Goal: Transaction & Acquisition: Book appointment/travel/reservation

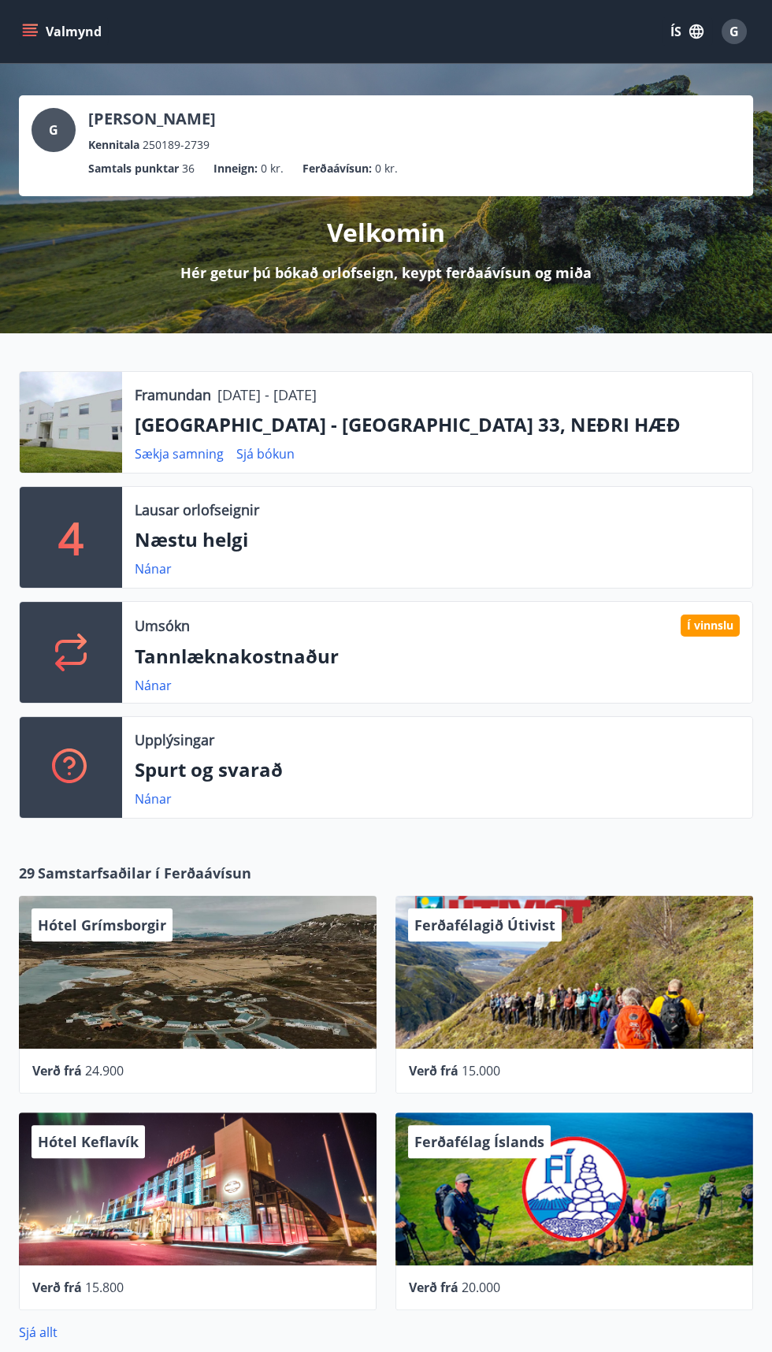
click at [31, 24] on icon "menu" at bounding box center [31, 25] width 17 height 2
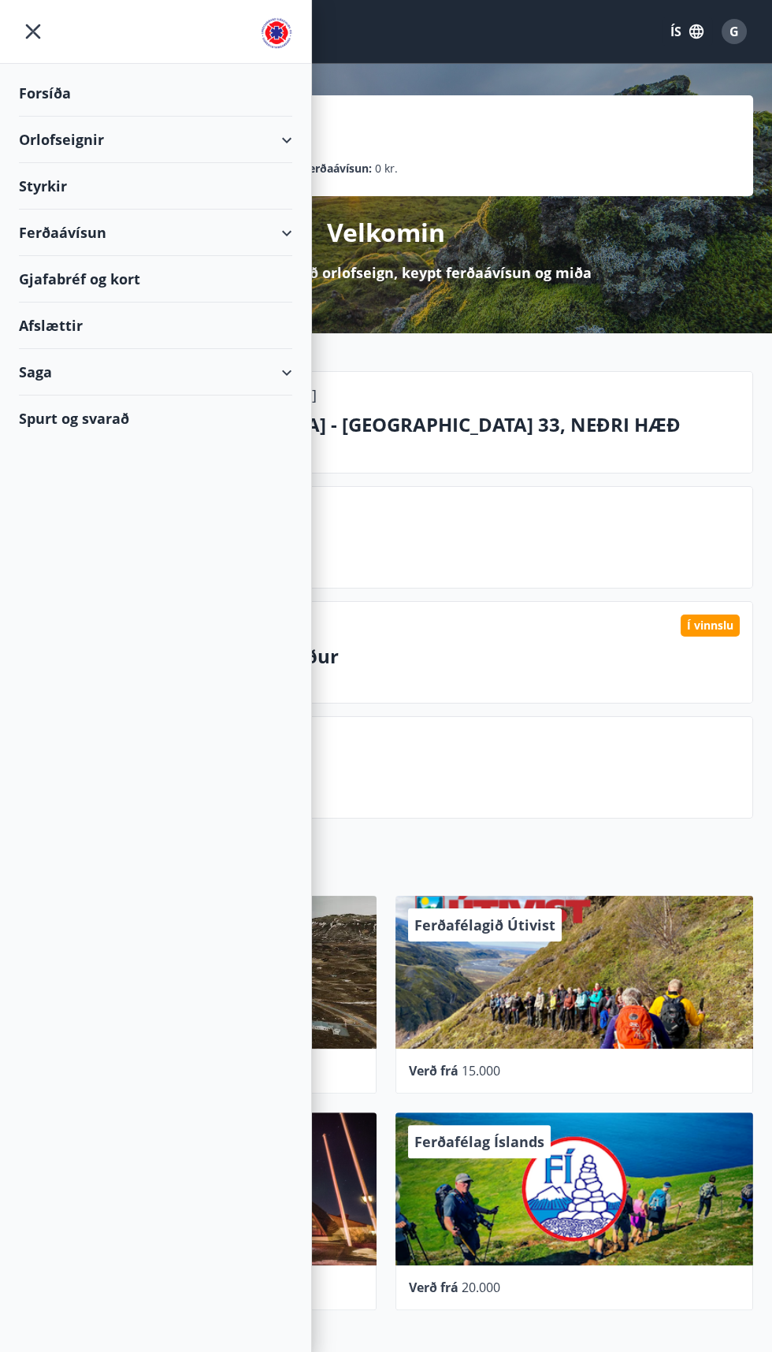
click at [280, 139] on div "Orlofseignir" at bounding box center [155, 140] width 273 height 46
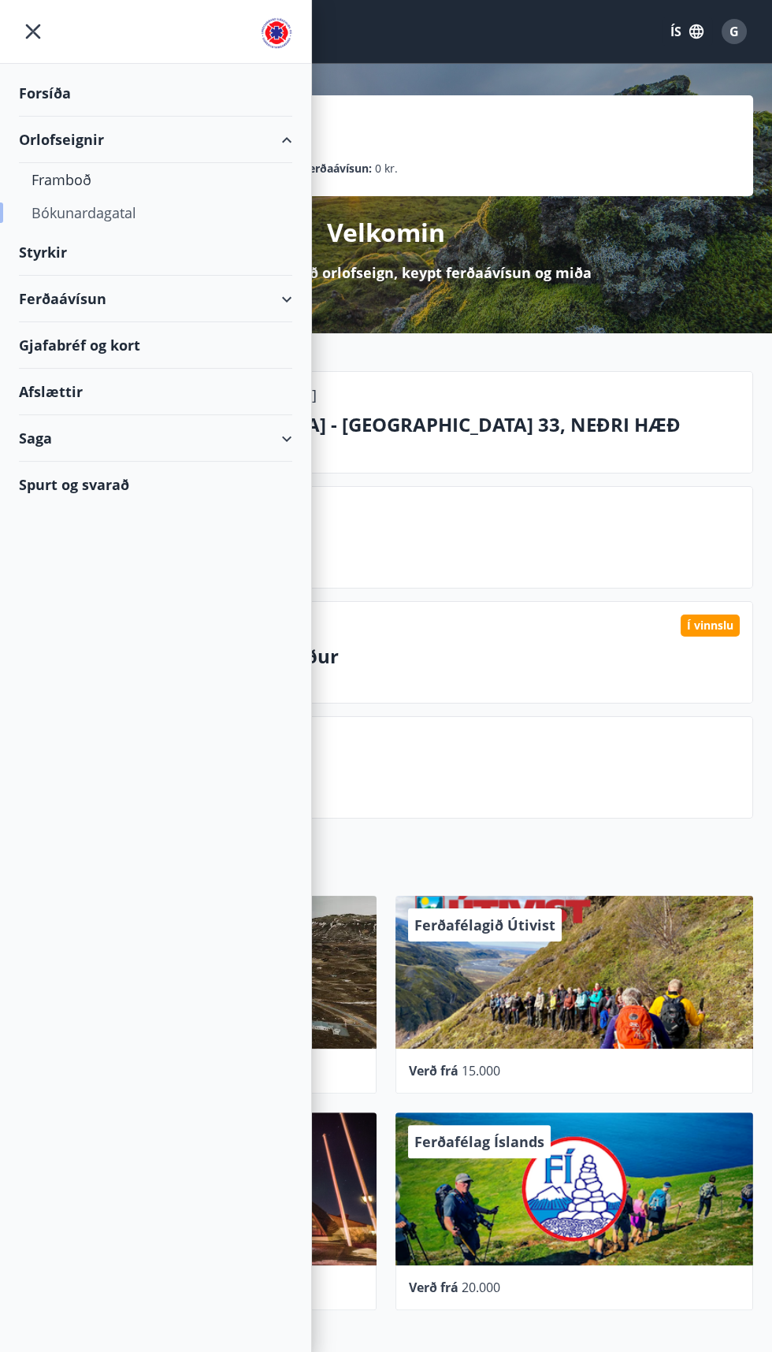
click at [69, 221] on div "Bókunardagatal" at bounding box center [156, 212] width 248 height 33
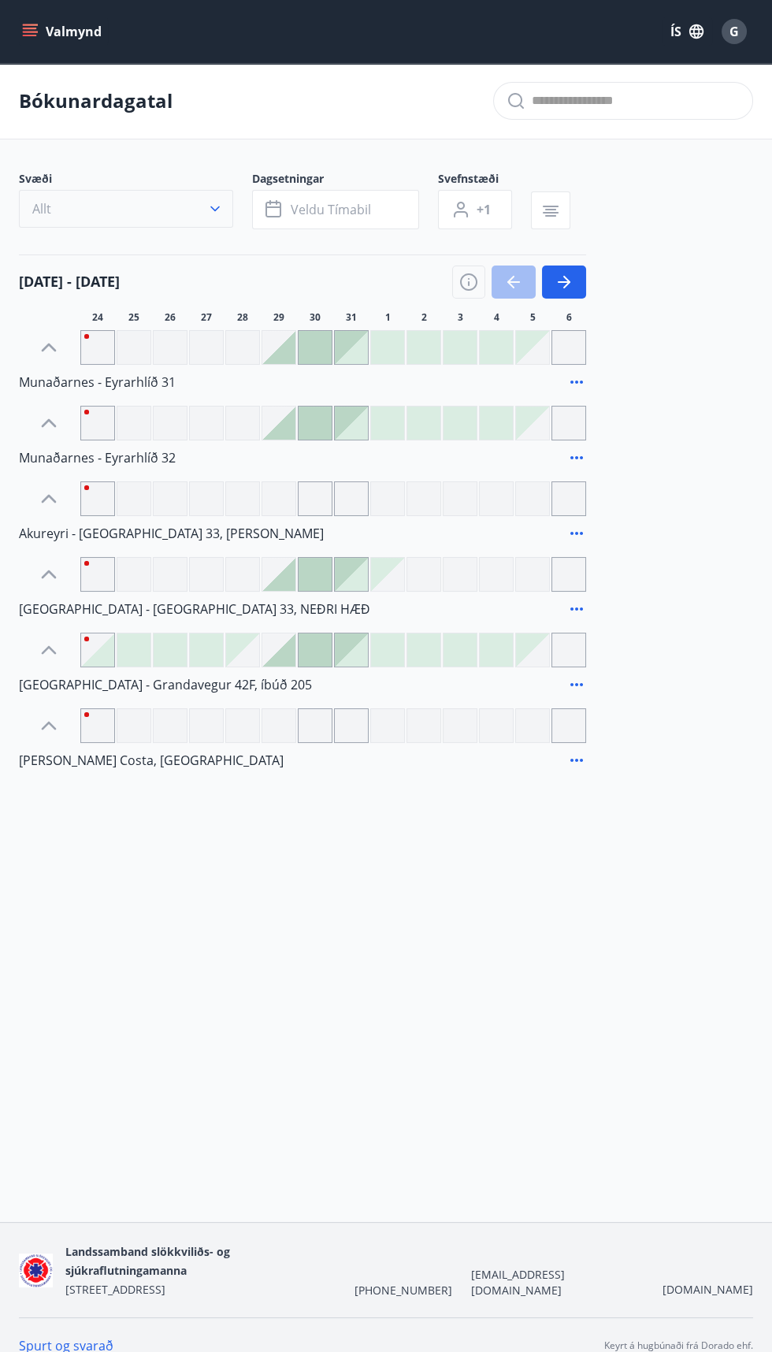
click at [76, 202] on button "Allt" at bounding box center [126, 209] width 214 height 38
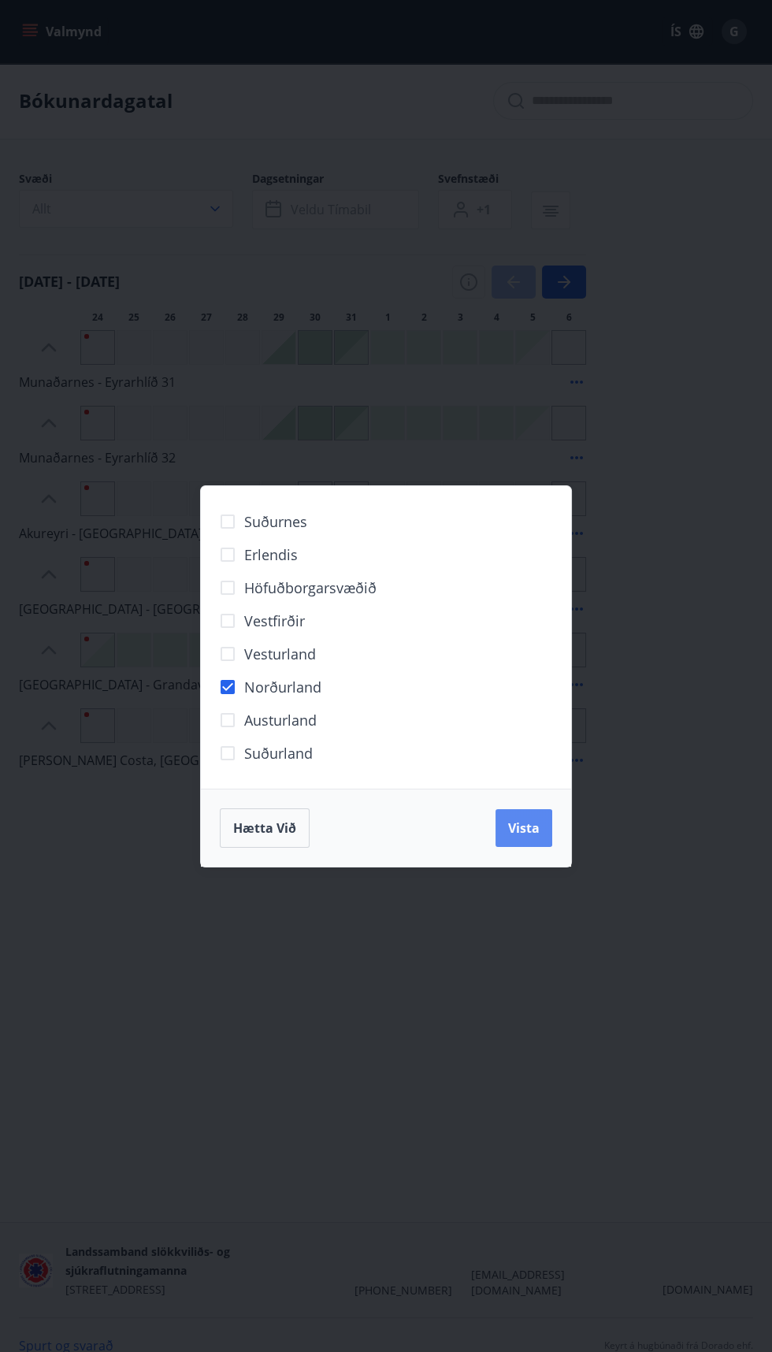
click at [546, 827] on button "Vista" at bounding box center [524, 828] width 57 height 38
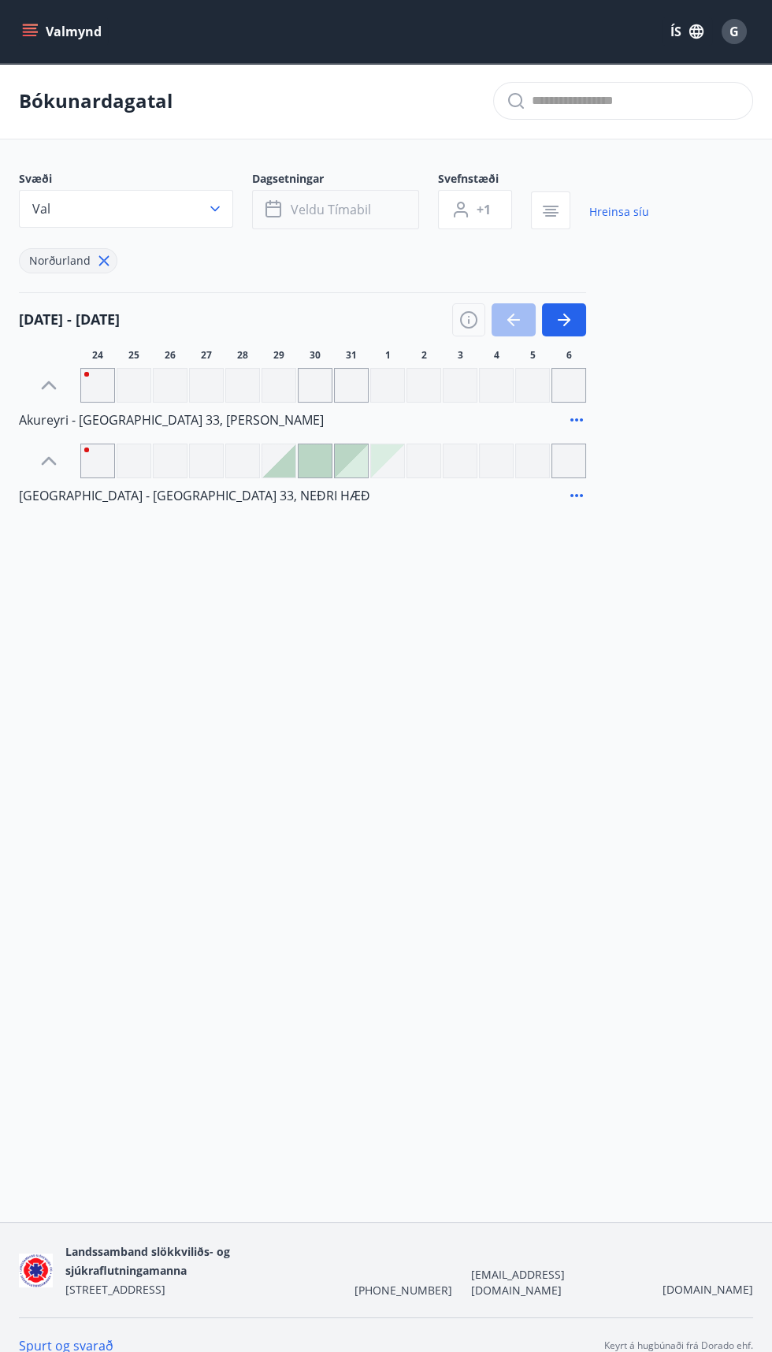
click at [369, 203] on button "Veldu tímabil" at bounding box center [335, 209] width 167 height 39
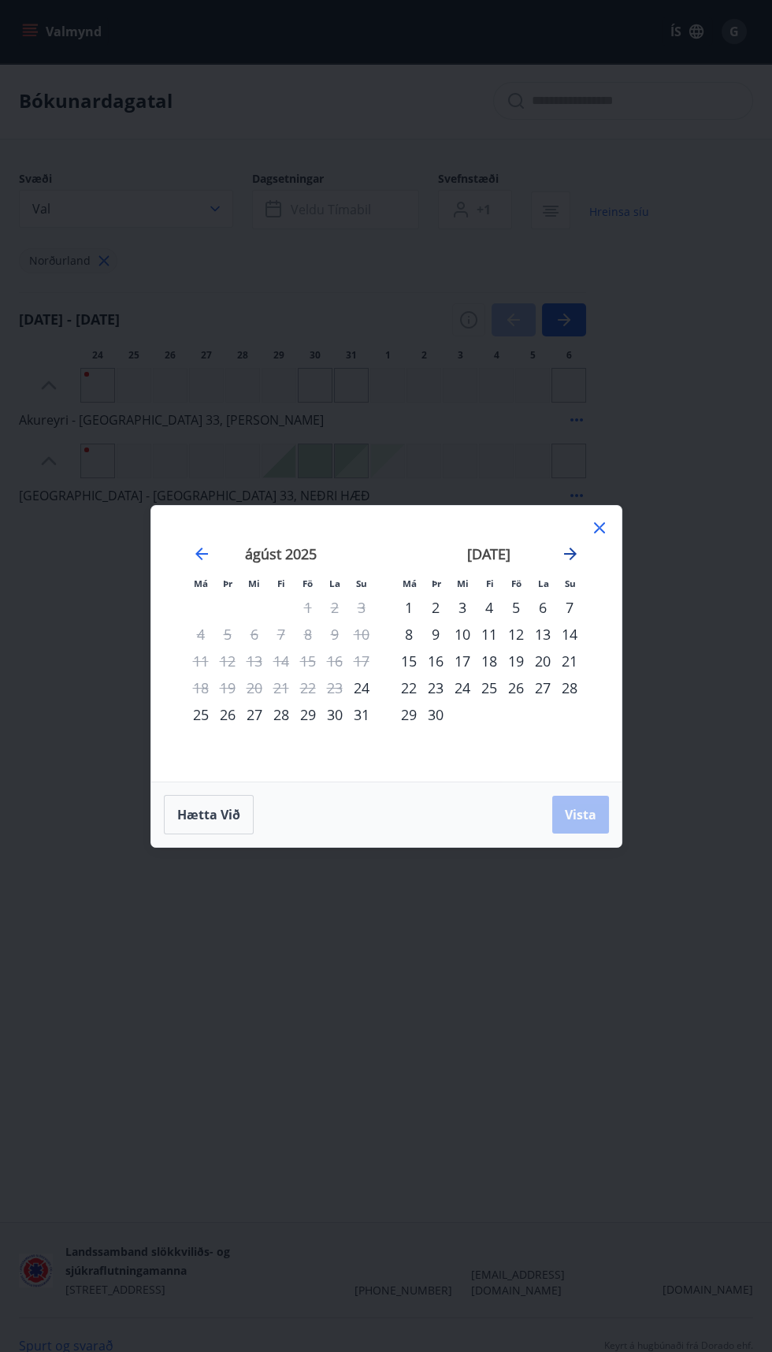
click at [570, 554] on icon "Move forward to switch to the next month." at bounding box center [570, 553] width 13 height 13
click at [435, 688] on div "21" at bounding box center [435, 687] width 27 height 27
click at [413, 692] on div "20" at bounding box center [408, 687] width 27 height 27
click at [568, 688] on div "26" at bounding box center [569, 687] width 27 height 27
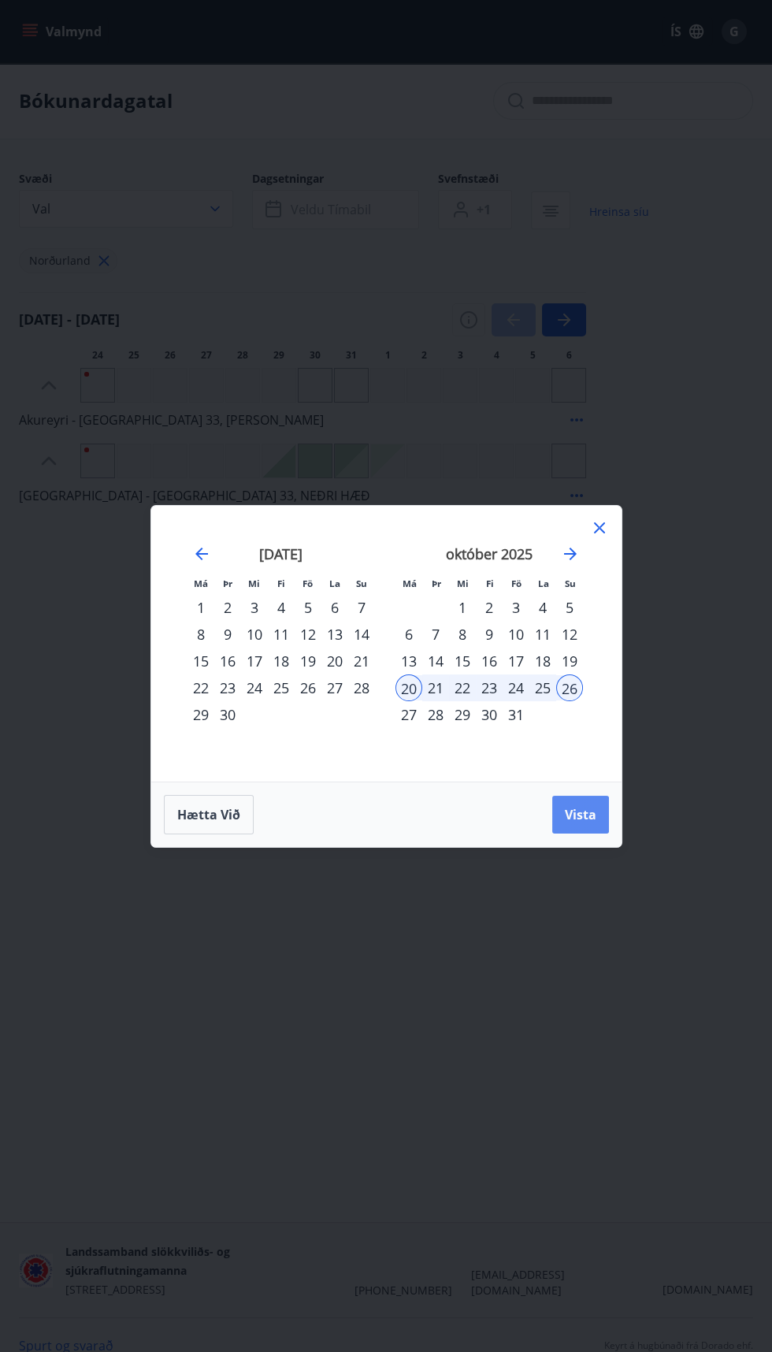
click at [585, 808] on span "Vista" at bounding box center [581, 814] width 32 height 17
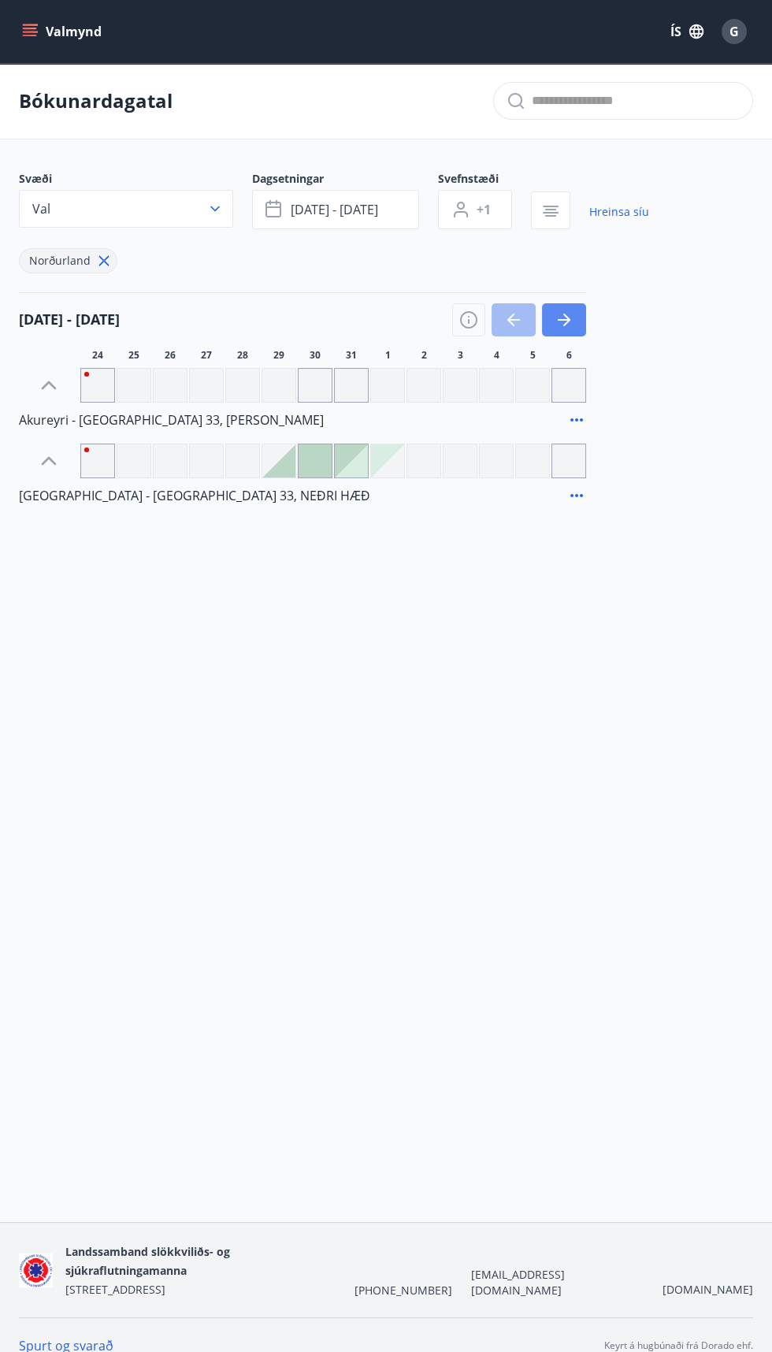
click at [577, 316] on button "button" at bounding box center [564, 319] width 44 height 33
click at [567, 319] on icon "button" at bounding box center [564, 320] width 13 height 2
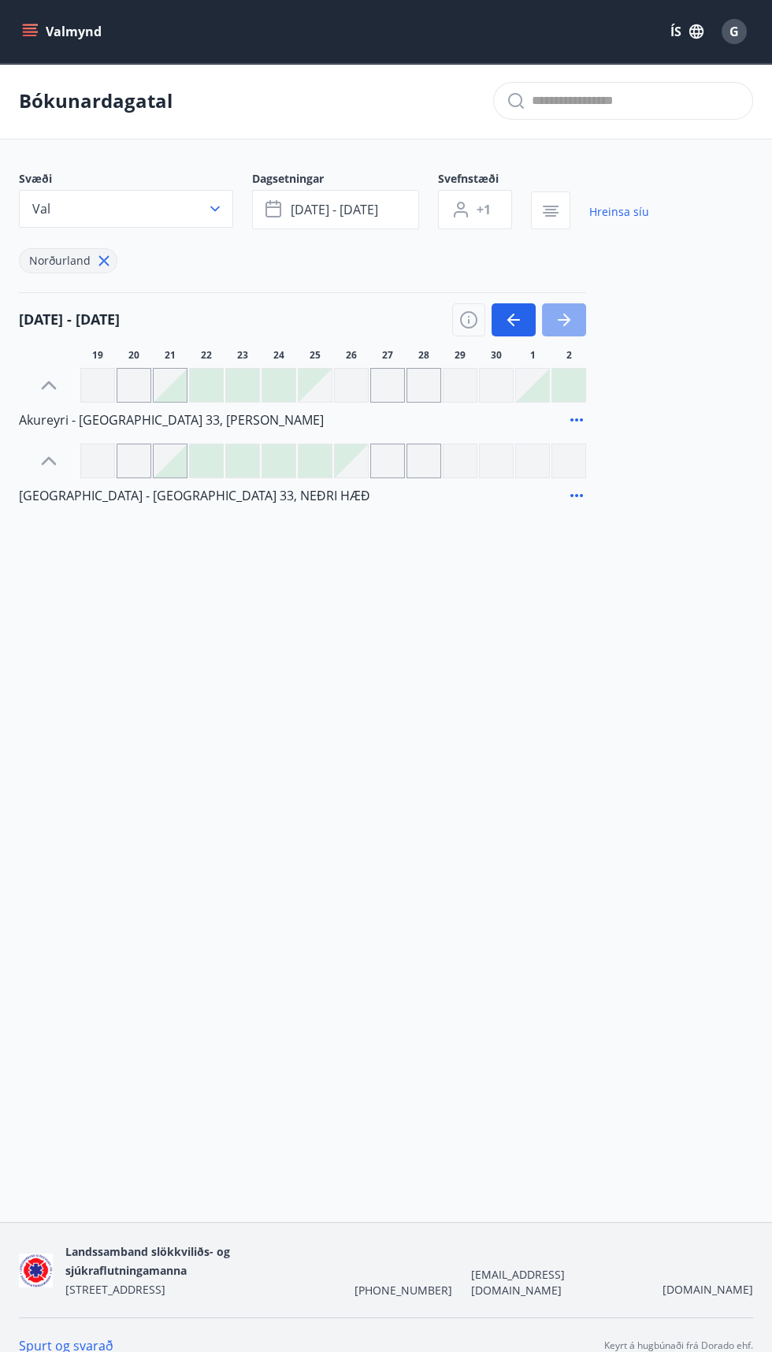
click at [566, 319] on icon "button" at bounding box center [564, 320] width 13 height 2
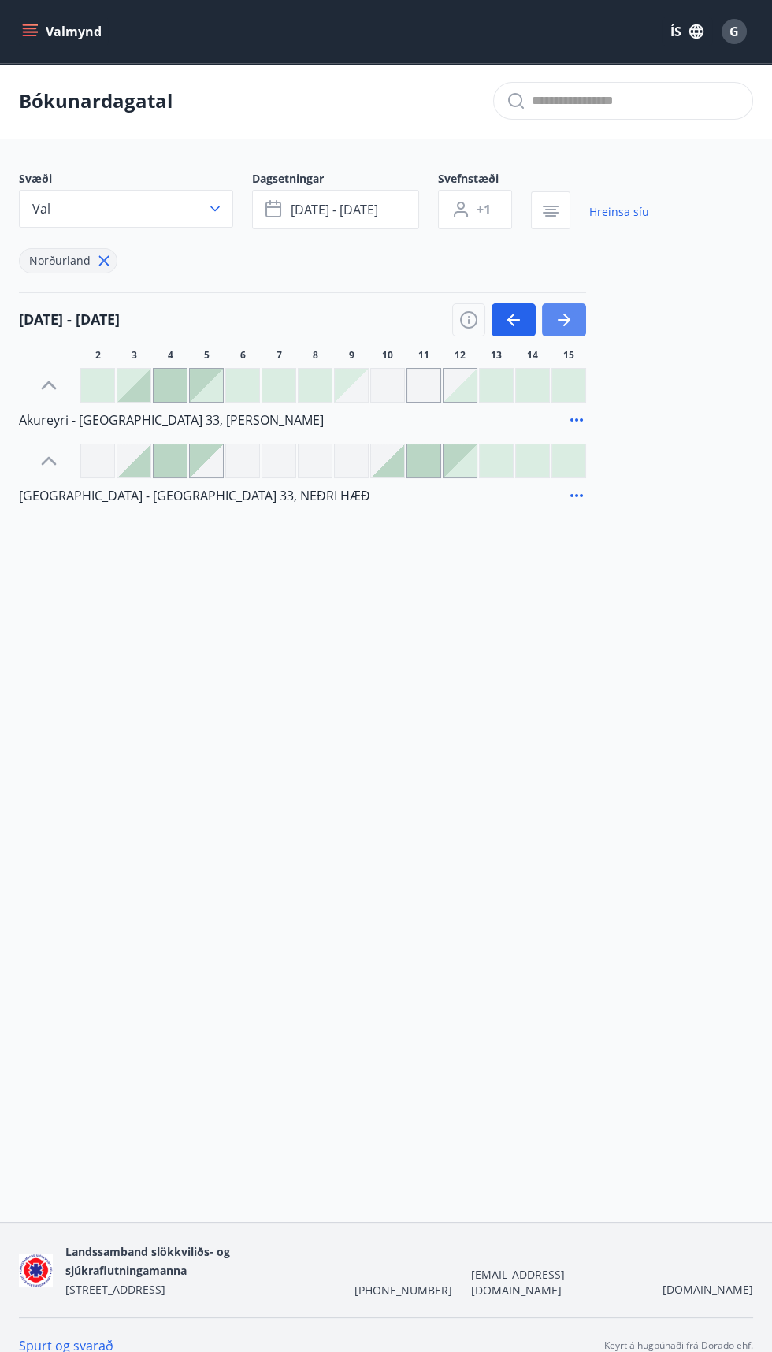
click at [566, 319] on icon "button" at bounding box center [564, 320] width 13 height 2
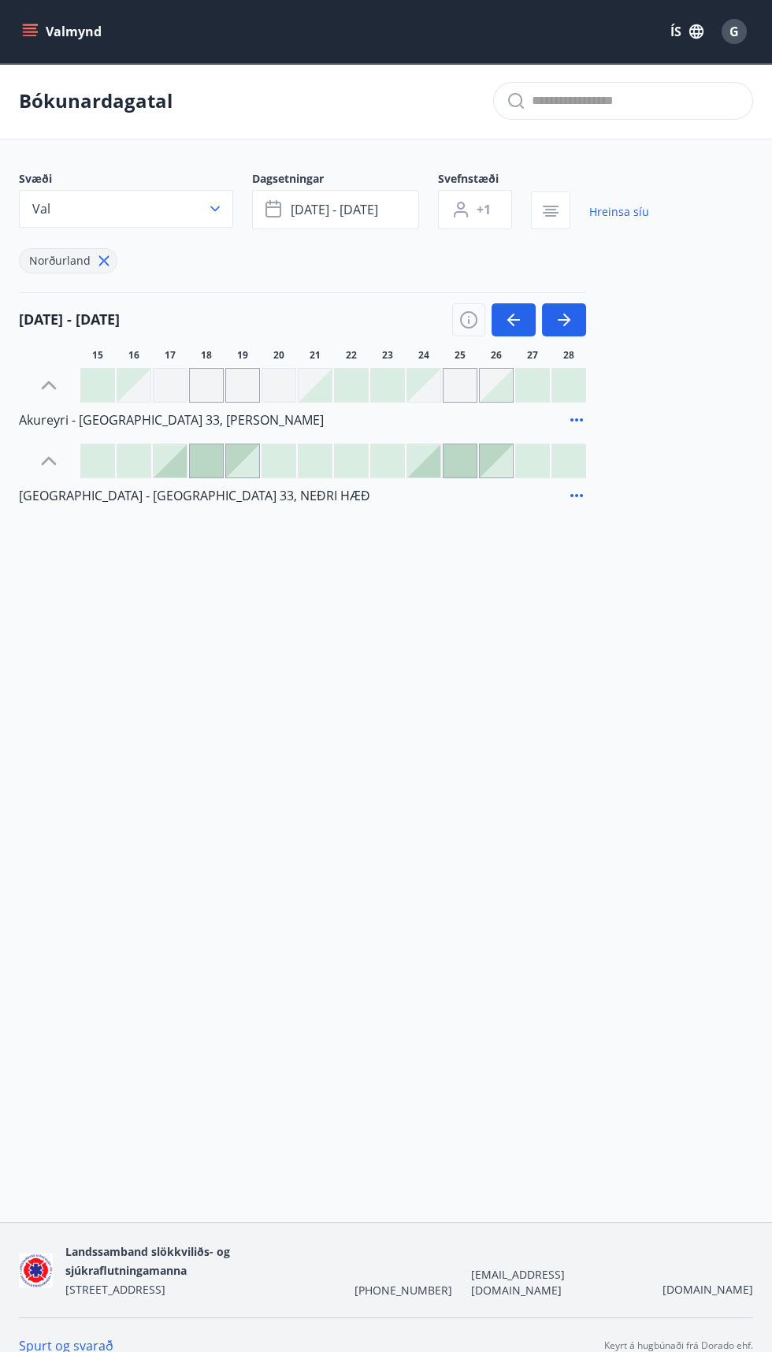
click at [291, 466] on div at bounding box center [278, 460] width 33 height 33
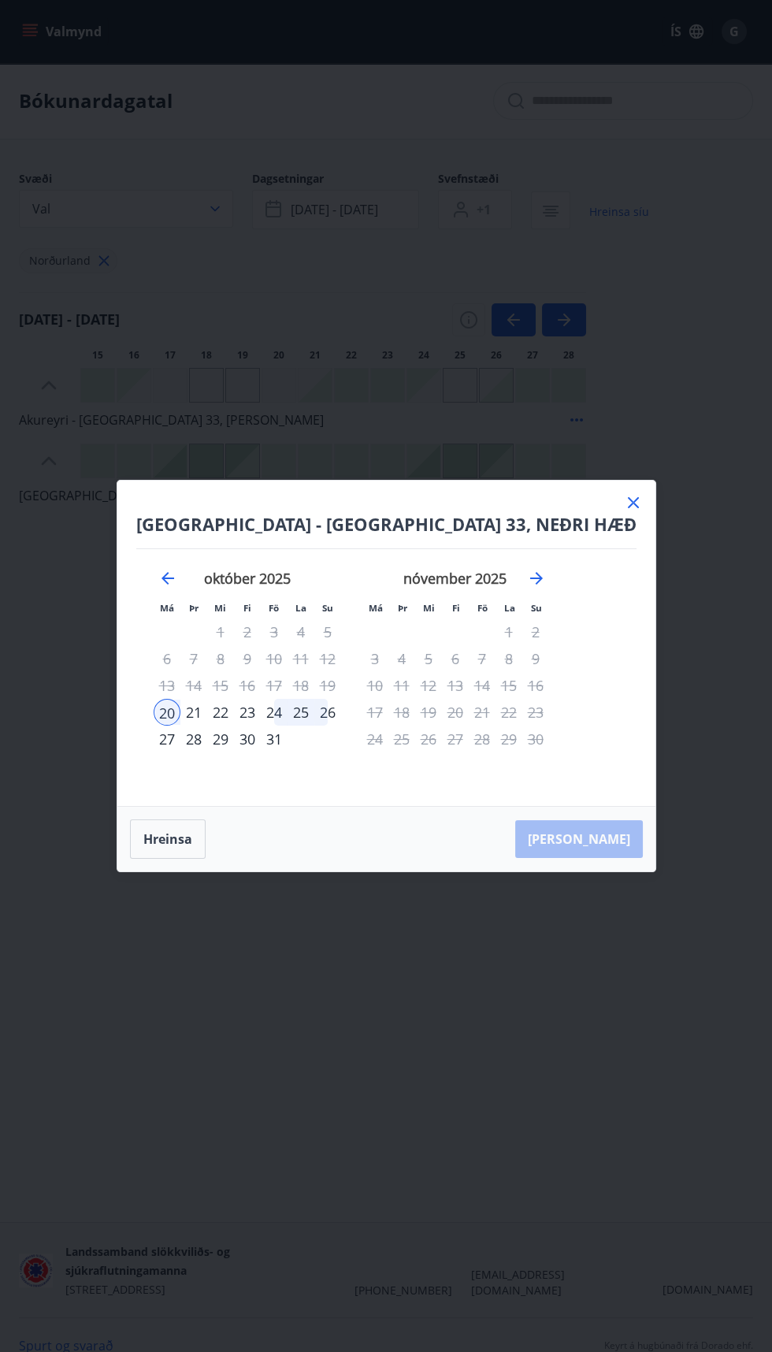
click at [314, 712] on div "25" at bounding box center [301, 712] width 27 height 27
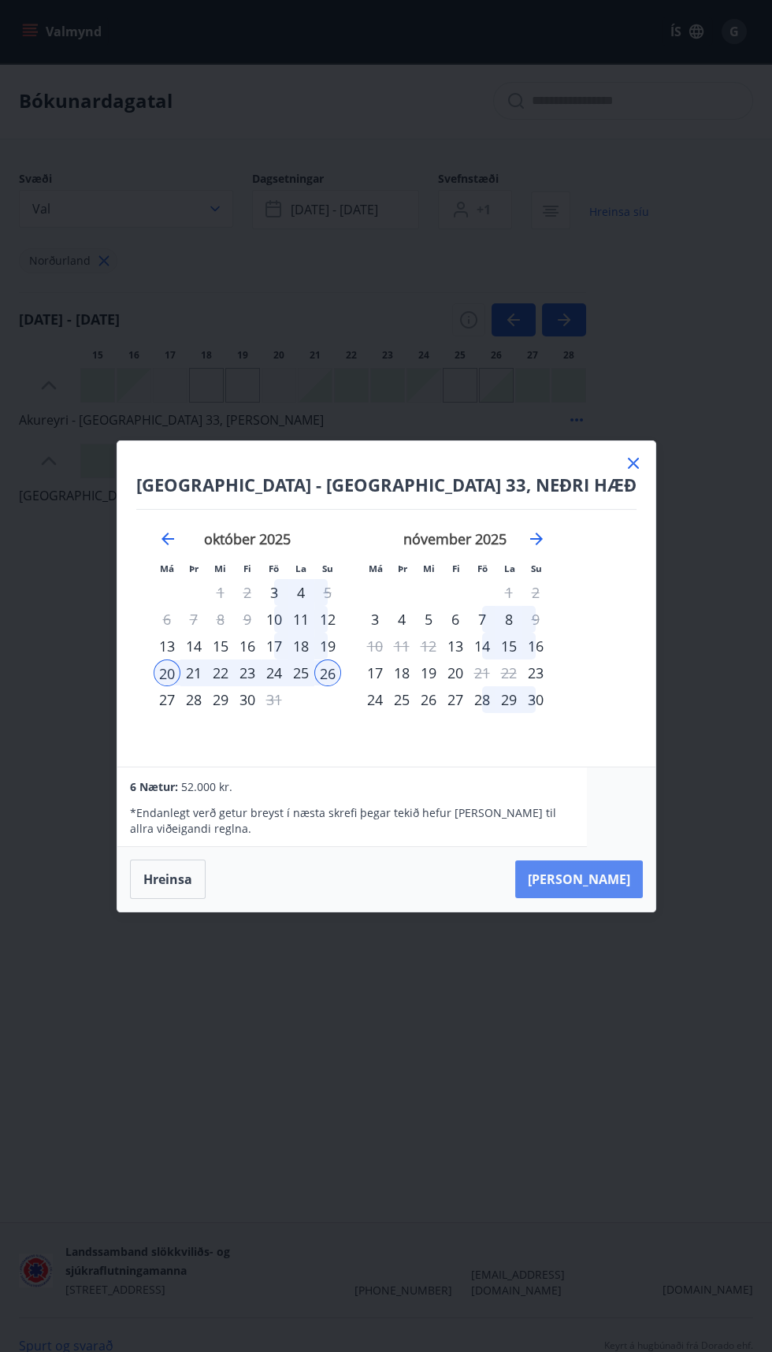
click at [577, 878] on button "Taka Frá" at bounding box center [579, 879] width 128 height 38
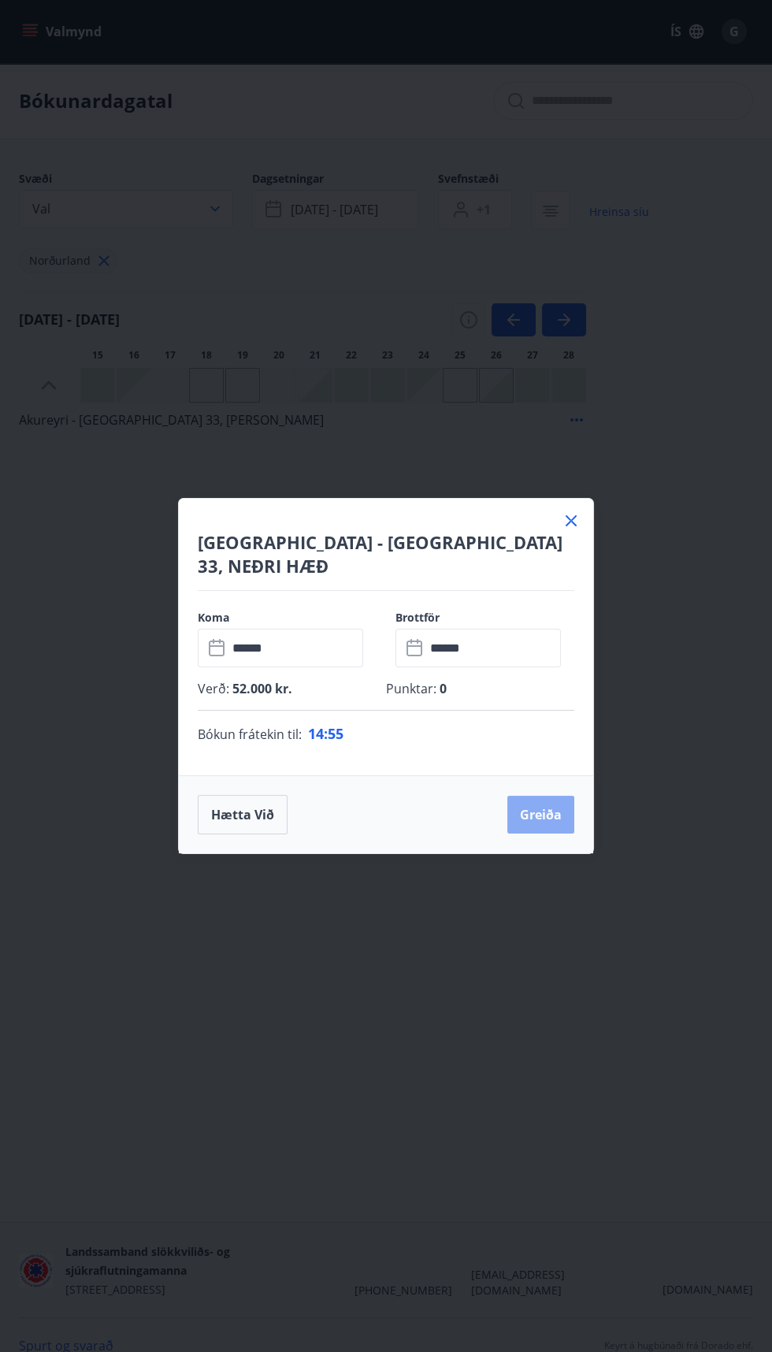
click at [539, 803] on button "Greiða" at bounding box center [540, 815] width 67 height 38
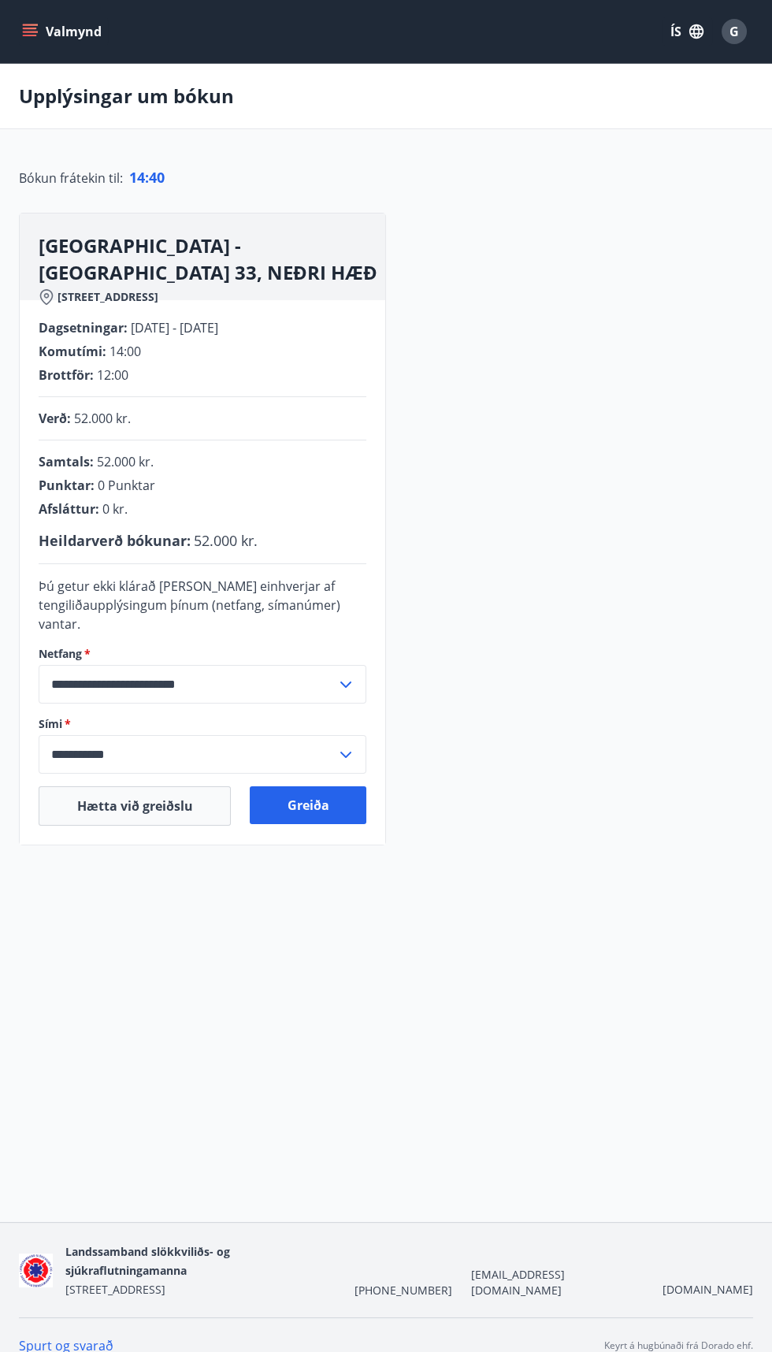
click at [307, 759] on input "**********" at bounding box center [188, 754] width 298 height 39
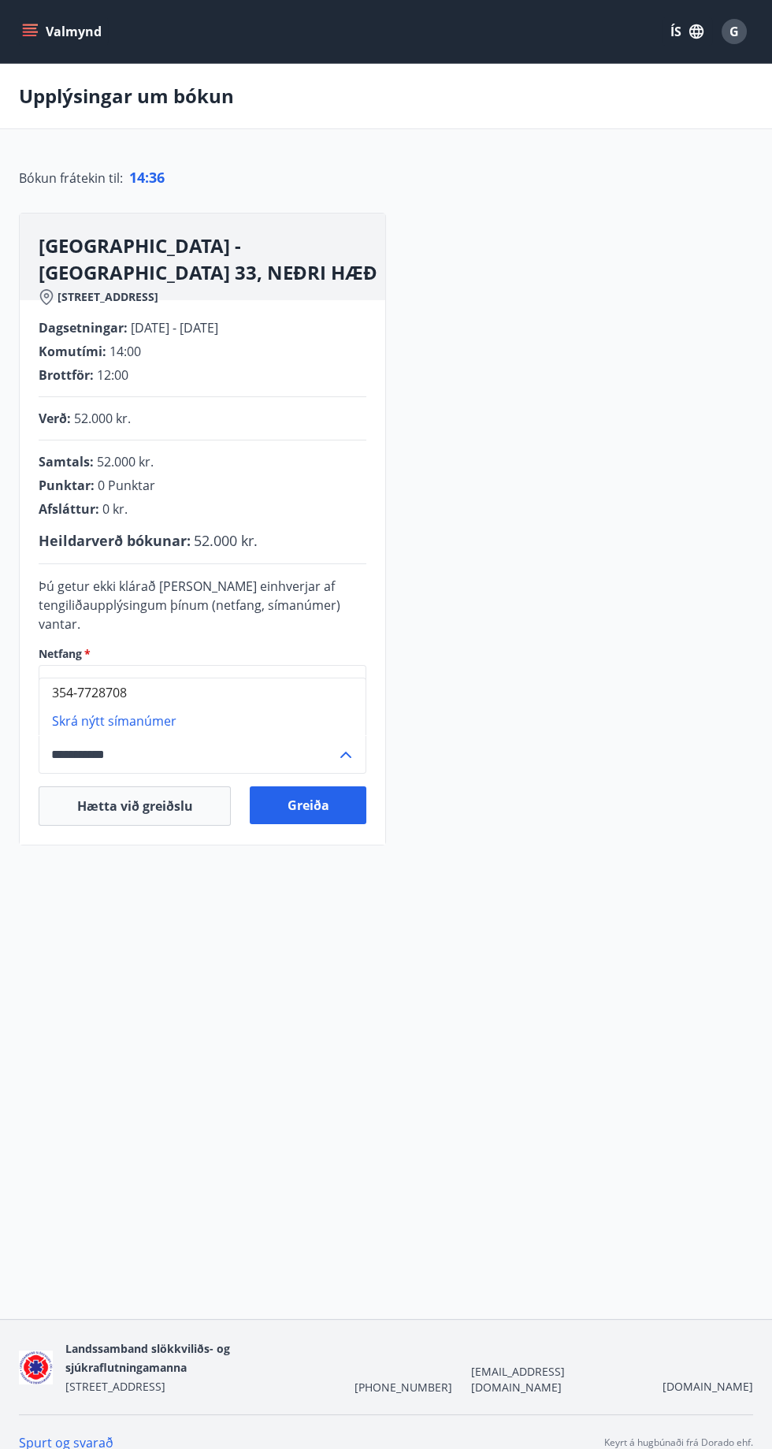
type input "**********"
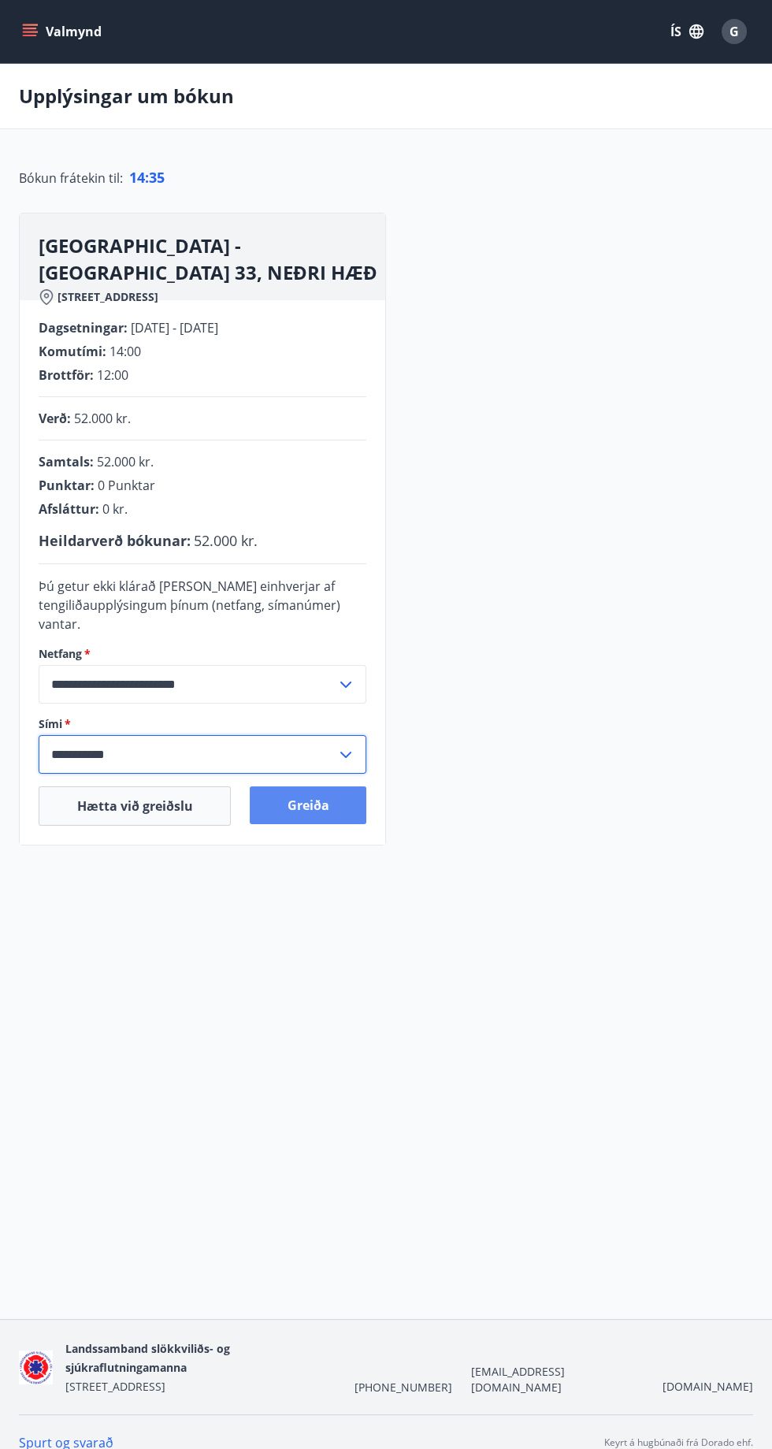
click at [310, 805] on button "Greiða" at bounding box center [308, 805] width 117 height 38
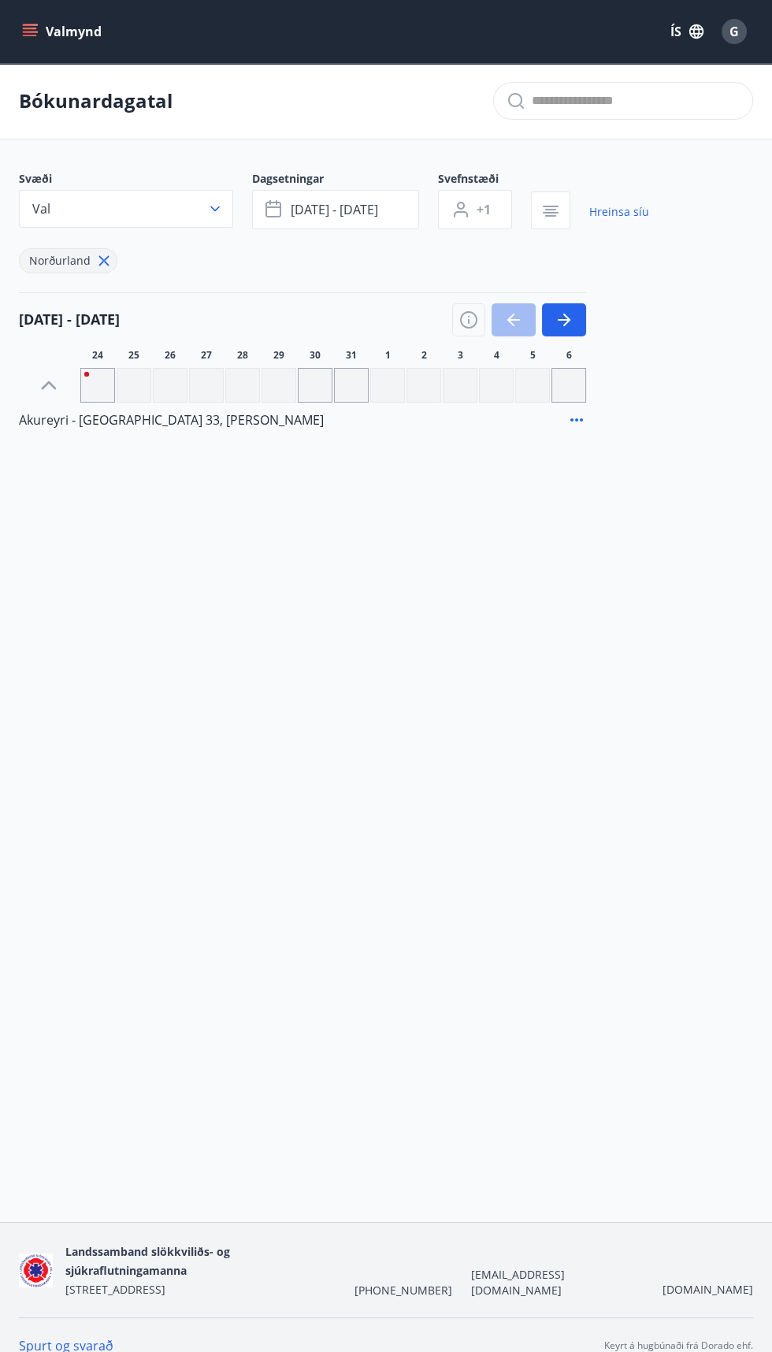
click at [57, 28] on button "Valmynd" at bounding box center [63, 31] width 89 height 28
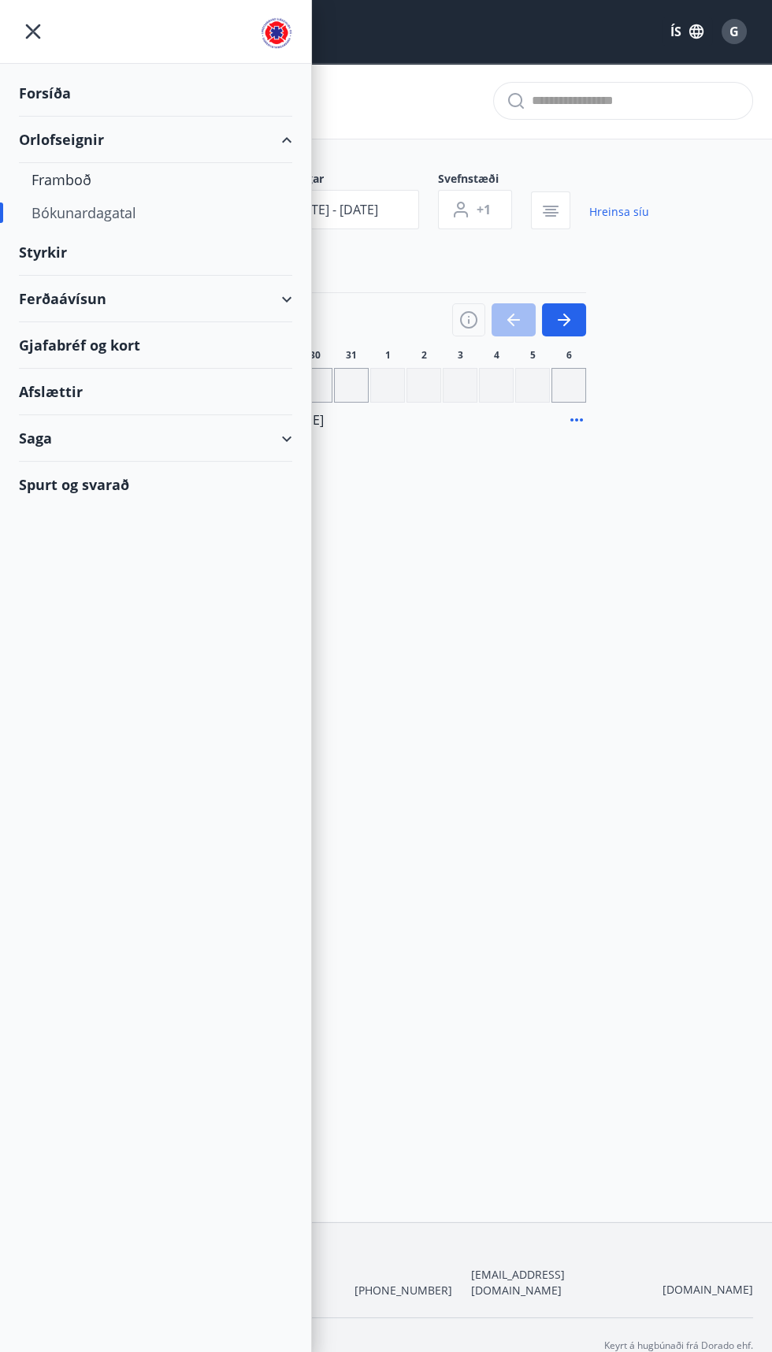
click at [26, 79] on div "Forsíða" at bounding box center [155, 93] width 273 height 46
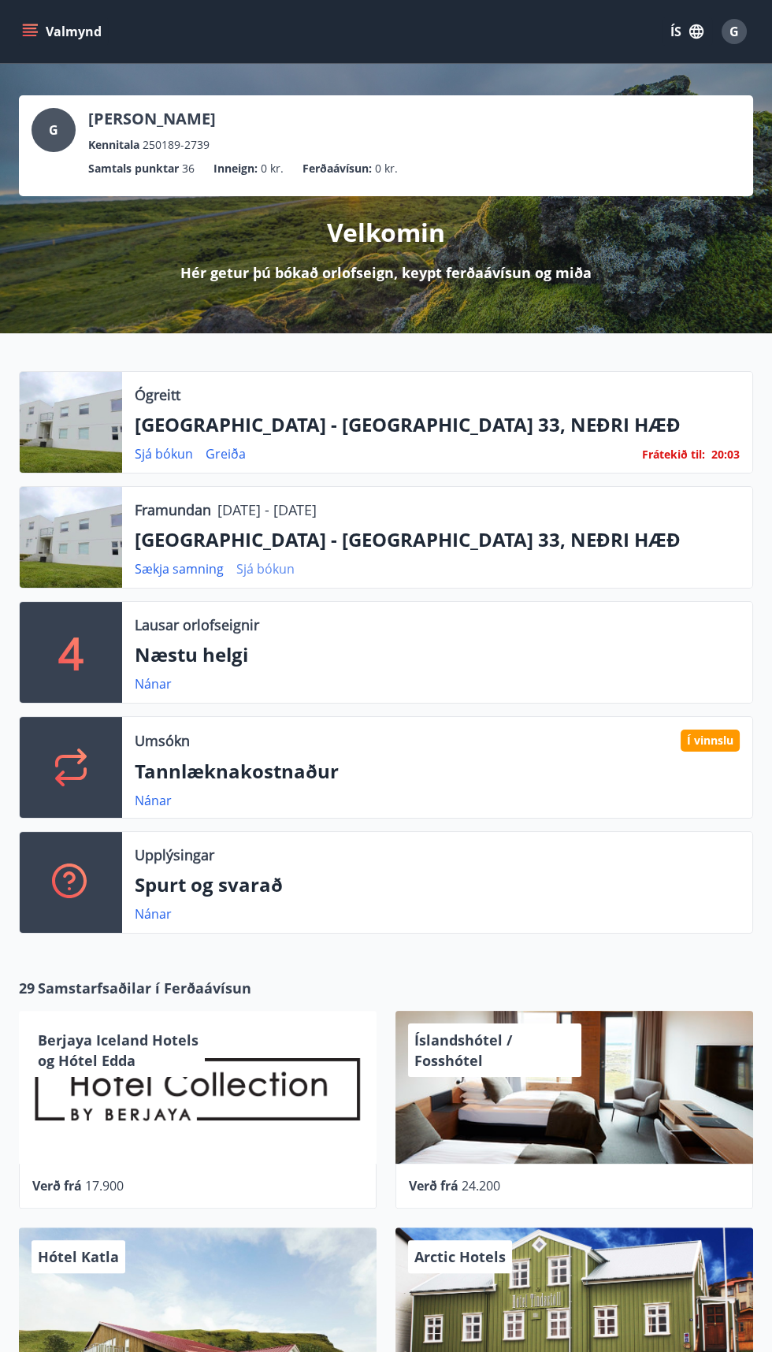
click at [265, 575] on link "Sjá bókun" at bounding box center [265, 568] width 58 height 17
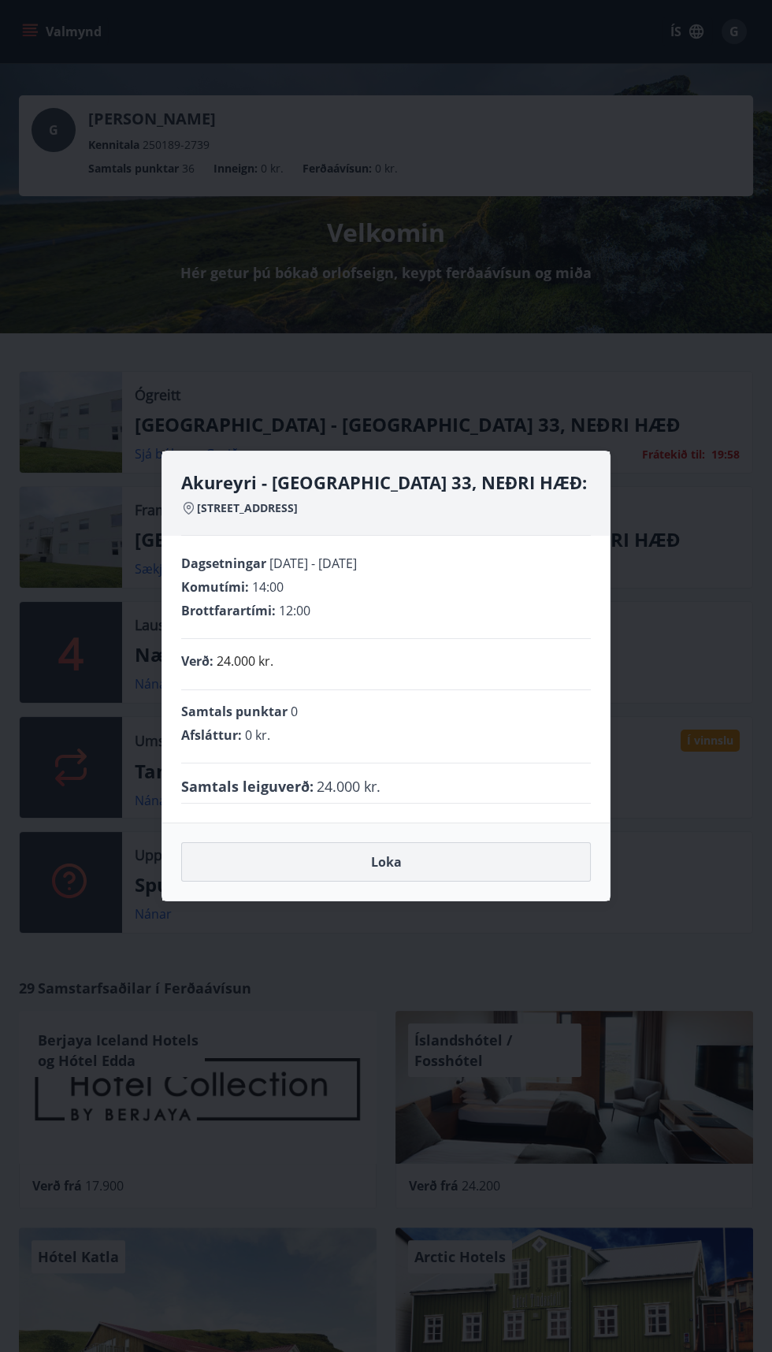
click at [226, 873] on button "Loka" at bounding box center [386, 861] width 410 height 39
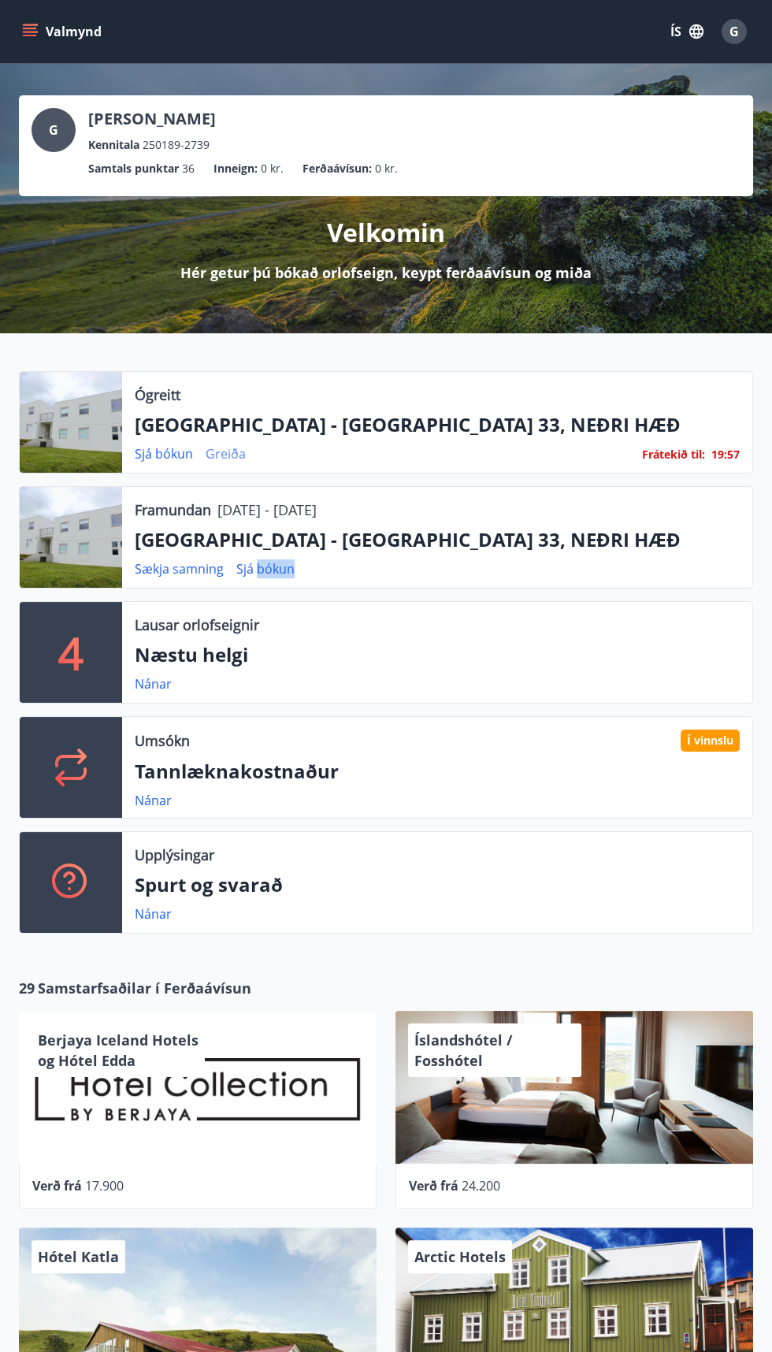
click at [227, 452] on link "Greiða" at bounding box center [226, 453] width 40 height 17
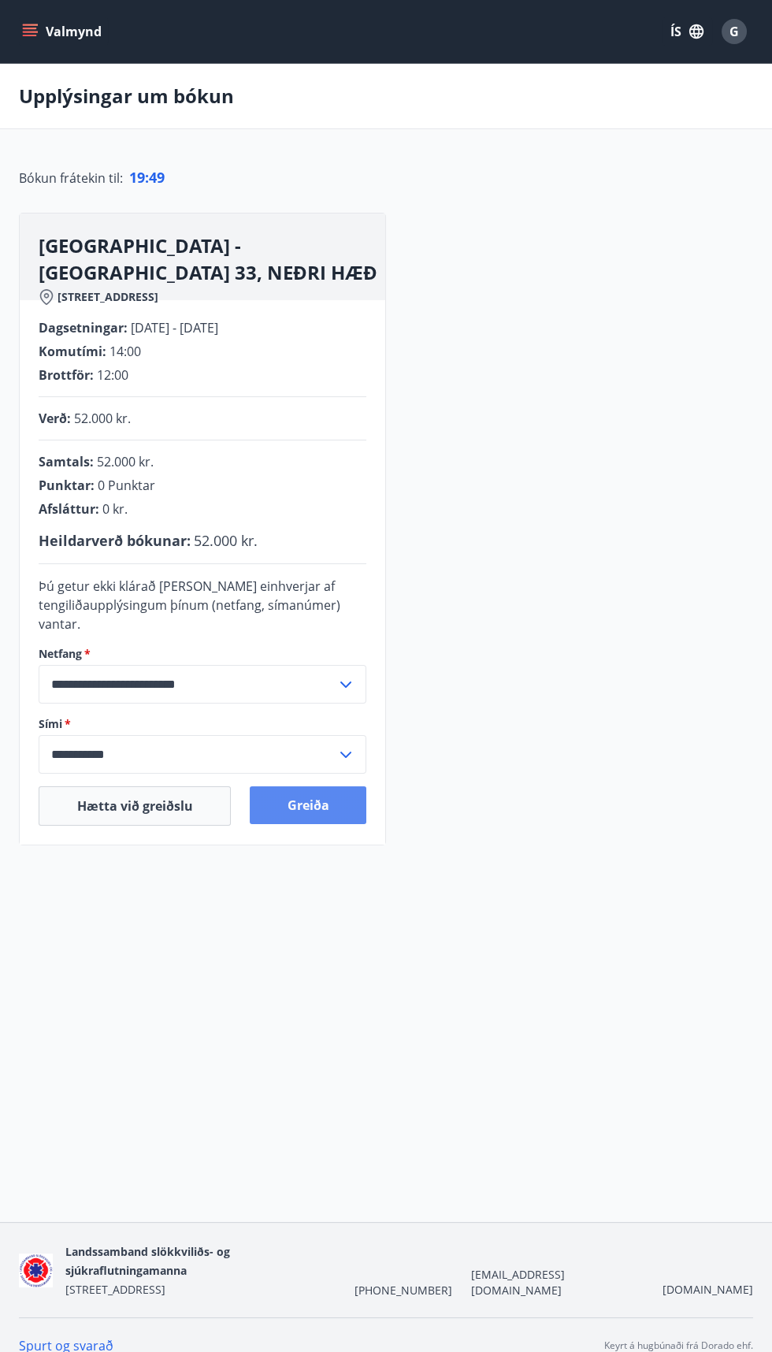
click at [320, 814] on button "Greiða" at bounding box center [308, 805] width 117 height 38
